Goal: Obtain resource: Download file/media

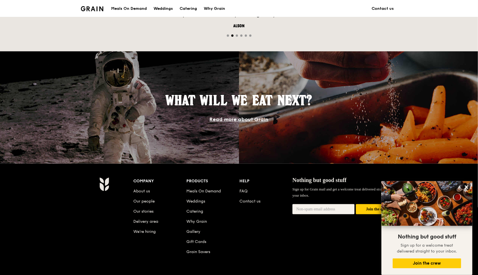
scroll to position [435, 0]
click at [190, 212] on link "Catering" at bounding box center [195, 211] width 17 height 5
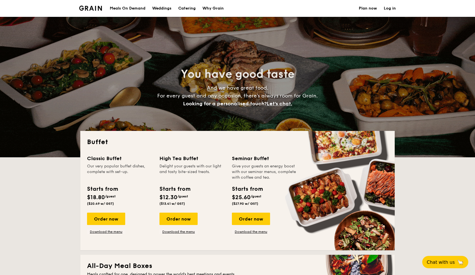
select select
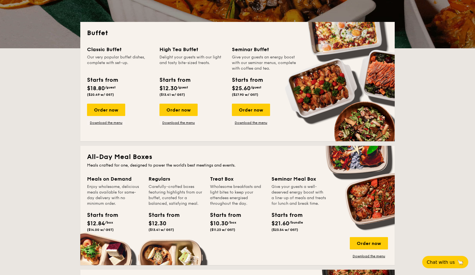
scroll to position [108, 0]
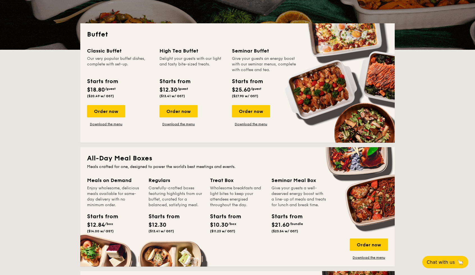
click at [182, 88] on span "/guest" at bounding box center [183, 89] width 11 height 4
click at [179, 124] on link "Download the menu" at bounding box center [179, 124] width 38 height 4
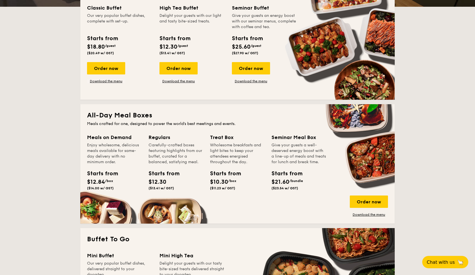
scroll to position [0, 0]
